Goal: Information Seeking & Learning: Learn about a topic

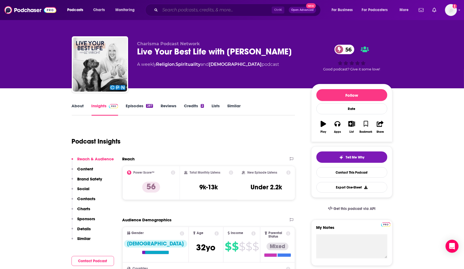
click at [192, 9] on input "Search podcasts, credits, & more..." at bounding box center [216, 10] width 112 height 9
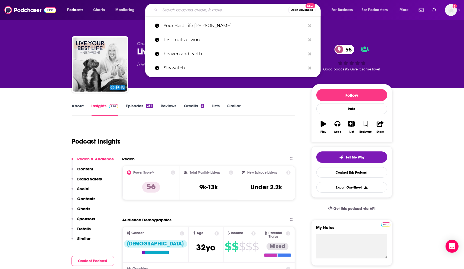
paste input "The Sharpening Report"
type input "The Sharpening Report"
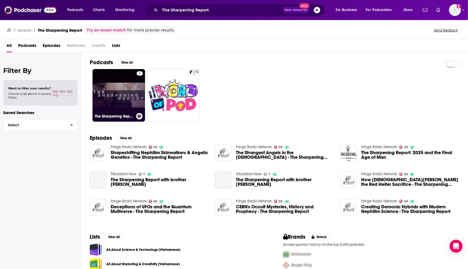
click at [121, 101] on link "5 The Sharpening Report" at bounding box center [119, 95] width 53 height 53
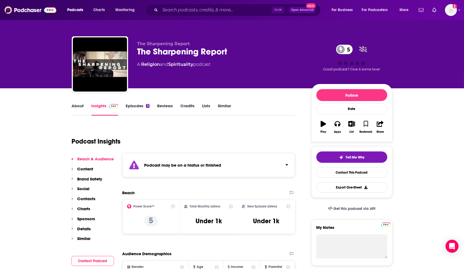
click at [78, 105] on link "About" at bounding box center [78, 109] width 12 height 12
